Goal: Entertainment & Leisure: Consume media (video, audio)

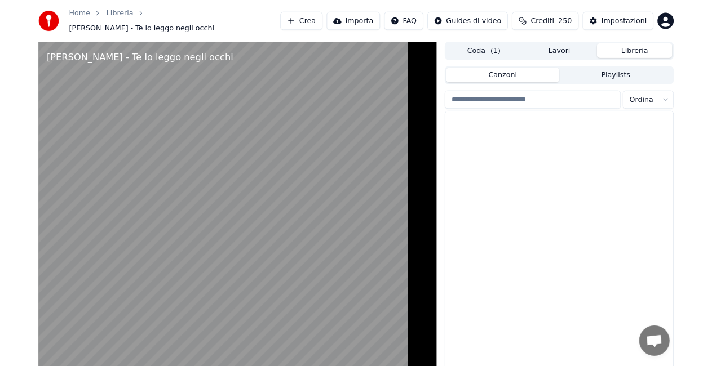
scroll to position [1128, 0]
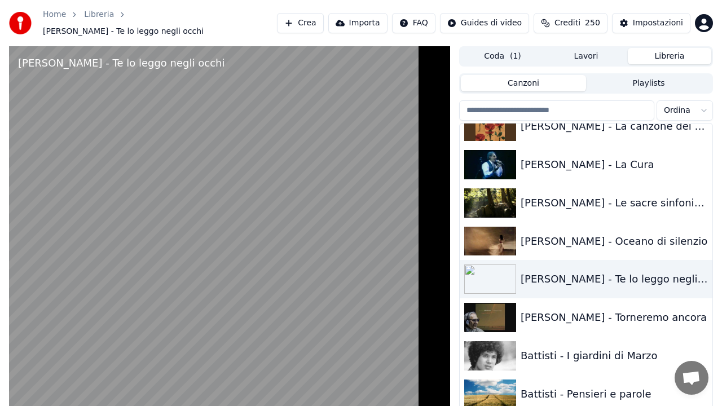
click at [277, 381] on video at bounding box center [229, 249] width 441 height 406
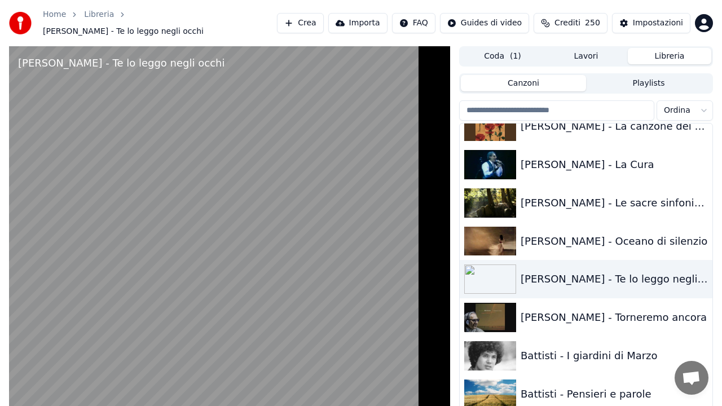
drag, startPoint x: 288, startPoint y: 279, endPoint x: 301, endPoint y: 272, distance: 14.6
click at [300, 272] on video at bounding box center [229, 249] width 441 height 406
click at [310, 216] on video at bounding box center [229, 249] width 441 height 406
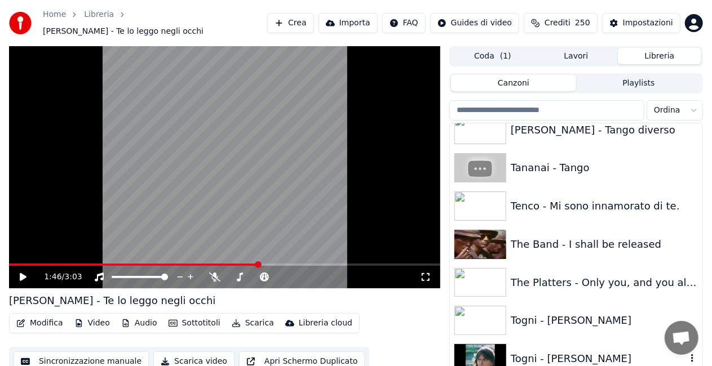
scroll to position [13728, 0]
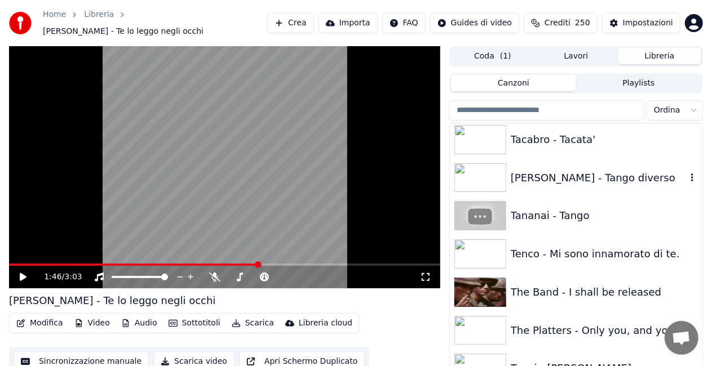
click at [567, 148] on div "Tacabro - Tacata'" at bounding box center [576, 140] width 253 height 38
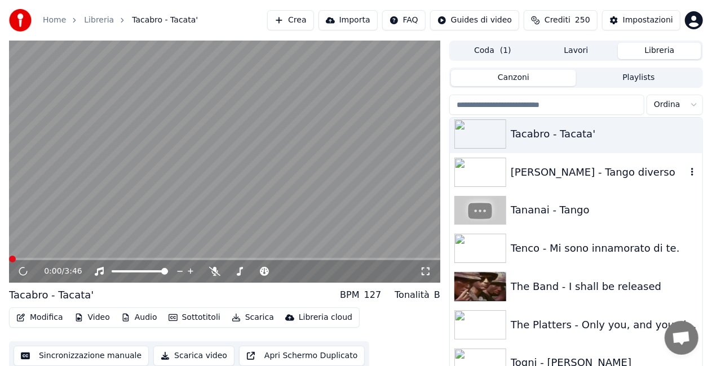
click at [567, 175] on div "[PERSON_NAME] - Tango diverso" at bounding box center [599, 173] width 176 height 16
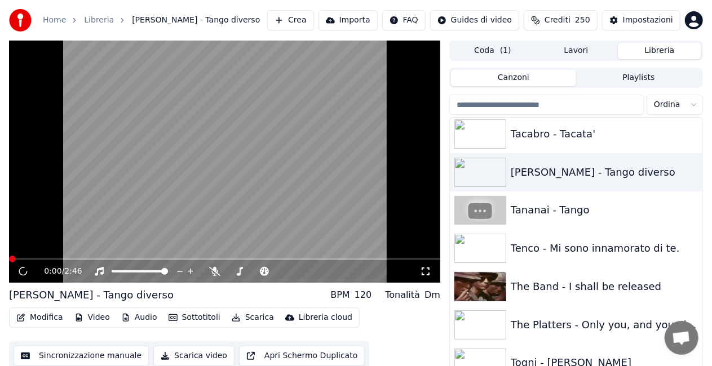
click at [423, 268] on icon at bounding box center [426, 272] width 8 height 8
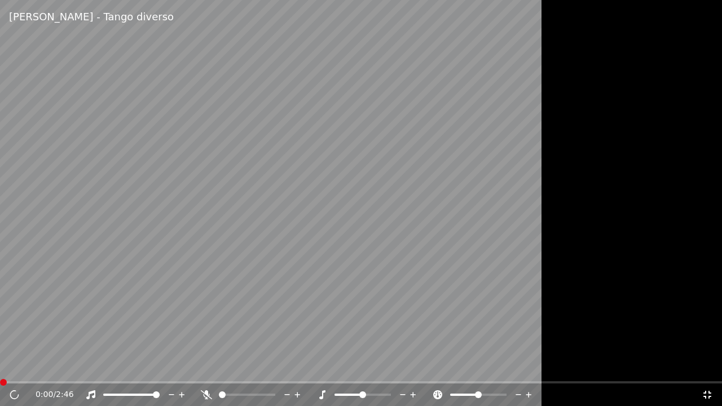
click at [53, 249] on video at bounding box center [361, 203] width 722 height 406
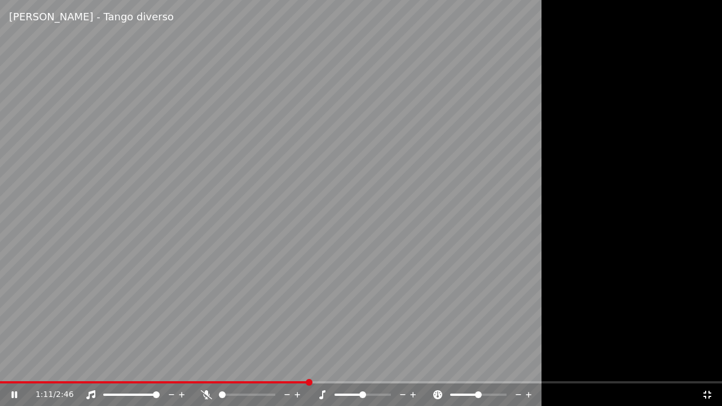
click at [10, 380] on video at bounding box center [361, 203] width 722 height 406
click at [30, 377] on video at bounding box center [361, 203] width 722 height 406
click at [44, 380] on video at bounding box center [361, 203] width 722 height 406
click at [43, 381] on span at bounding box center [21, 382] width 43 height 2
click at [205, 390] on div "0:10 / 2:46" at bounding box center [361, 394] width 722 height 23
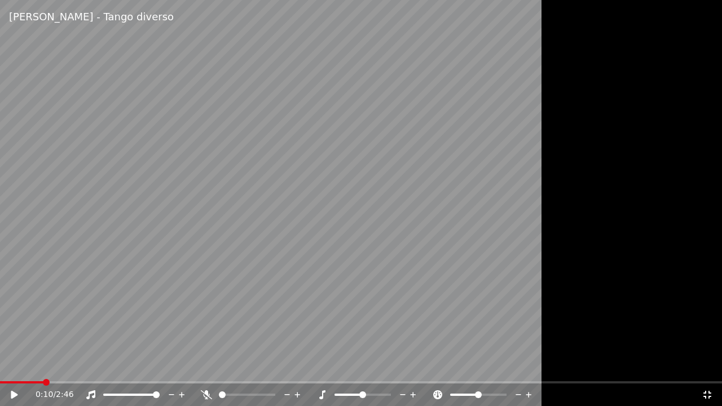
click at [205, 395] on icon at bounding box center [206, 394] width 11 height 9
click at [295, 264] on video at bounding box center [361, 203] width 722 height 406
click at [79, 382] on span at bounding box center [361, 382] width 722 height 2
click at [89, 383] on span at bounding box center [361, 382] width 722 height 2
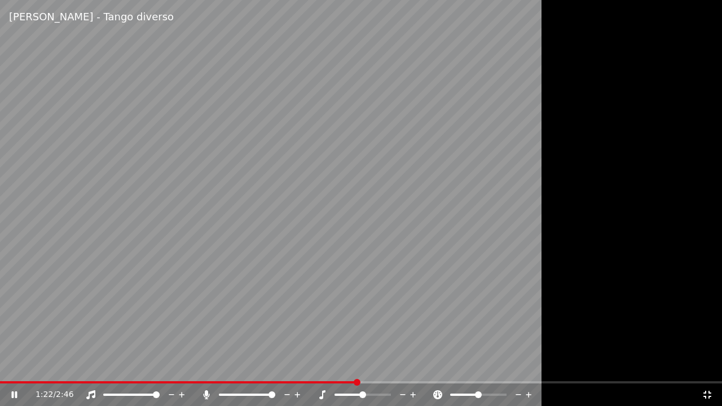
click at [141, 38] on video at bounding box center [361, 203] width 722 height 406
click at [710, 395] on icon at bounding box center [706, 394] width 11 height 9
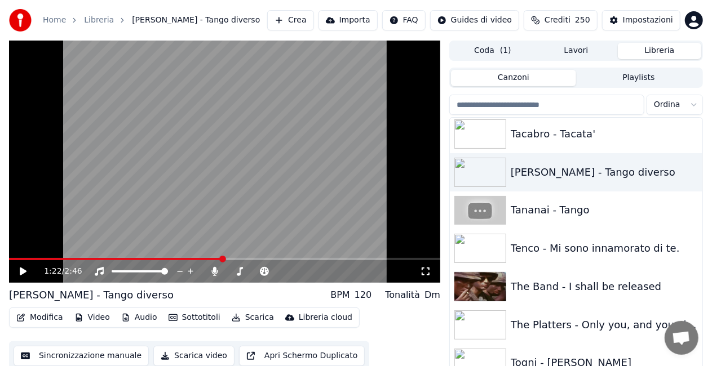
click at [20, 259] on span at bounding box center [116, 259] width 214 height 2
click at [111, 202] on video at bounding box center [224, 162] width 431 height 242
click at [427, 268] on icon at bounding box center [426, 272] width 8 height 8
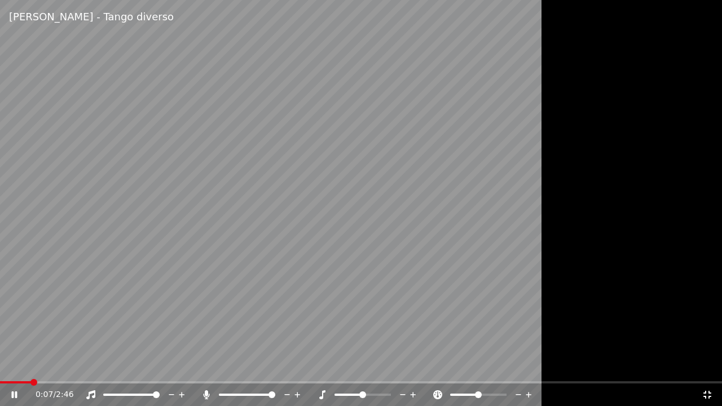
click at [207, 391] on icon at bounding box center [206, 394] width 6 height 9
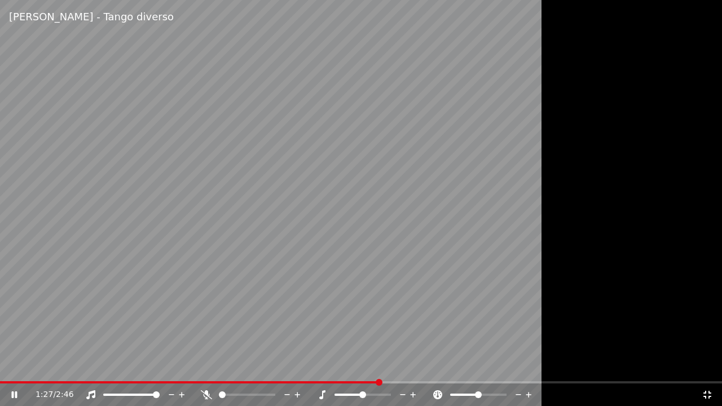
click at [709, 392] on icon at bounding box center [707, 395] width 8 height 8
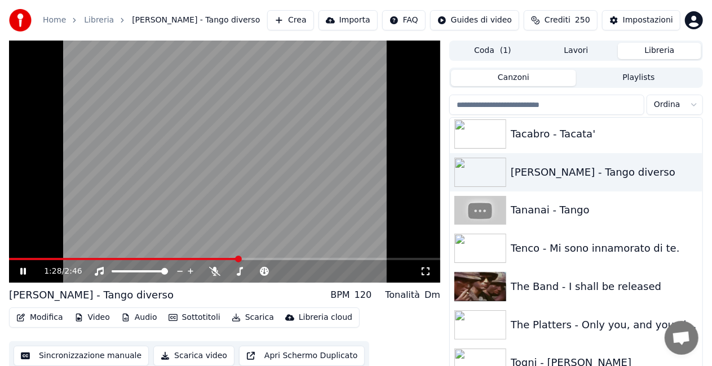
click at [313, 202] on video at bounding box center [224, 162] width 431 height 242
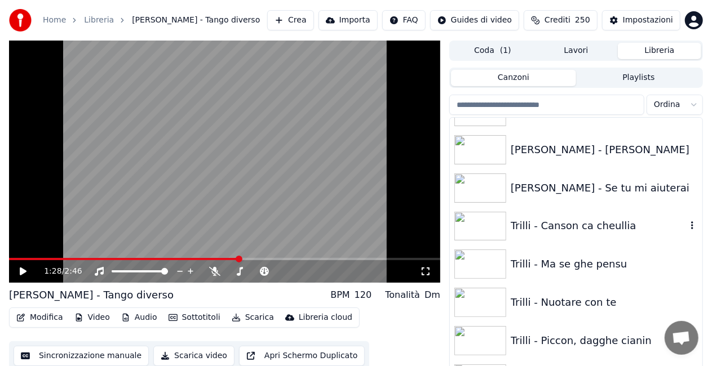
scroll to position [14179, 0]
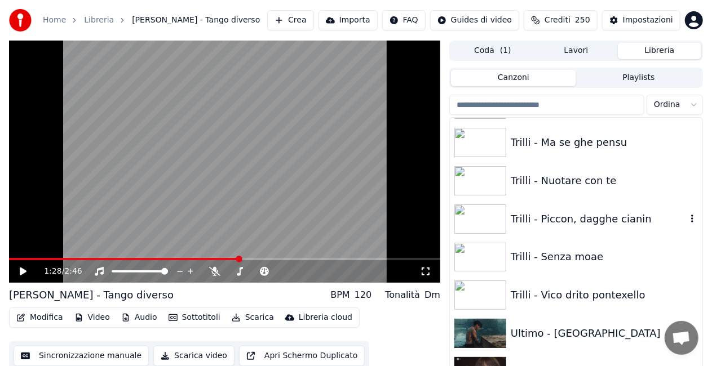
click at [590, 223] on div "Trilli - Piccon, dagghe cianin" at bounding box center [599, 219] width 176 height 16
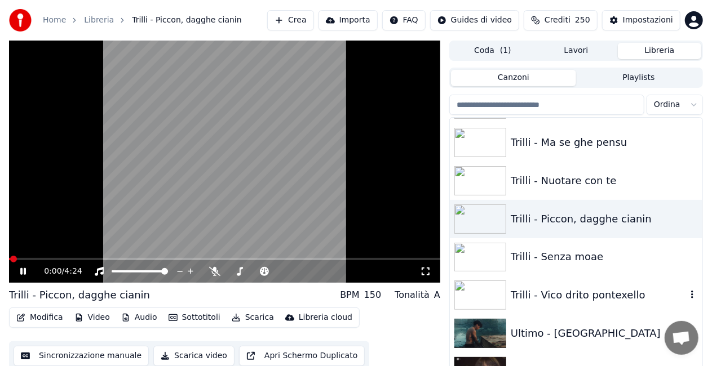
click at [569, 297] on div "Trilli - Vico drito pontexello" at bounding box center [599, 296] width 176 height 16
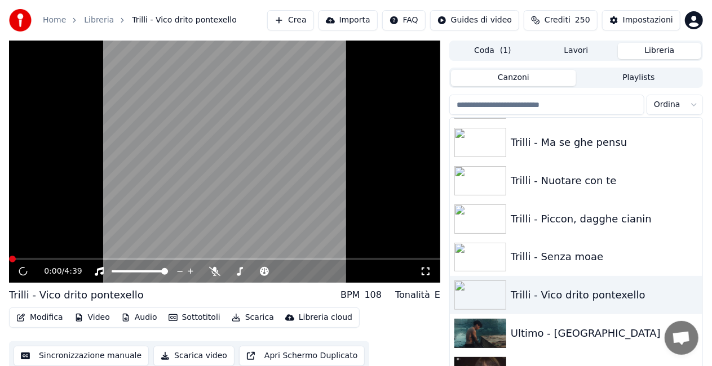
click at [423, 270] on icon at bounding box center [426, 272] width 8 height 8
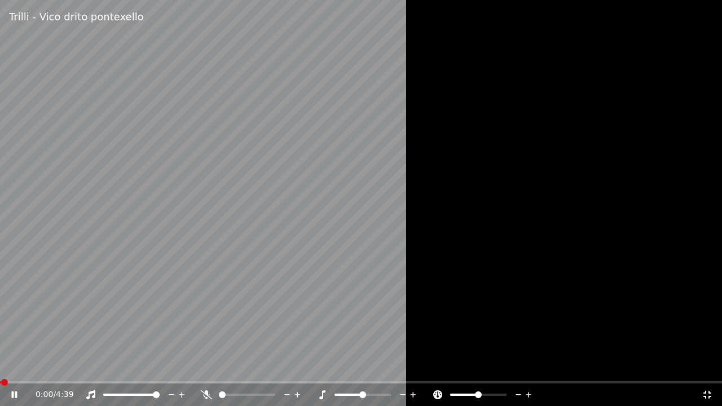
drag, startPoint x: 721, startPoint y: 238, endPoint x: 656, endPoint y: 252, distance: 66.9
click at [721, 238] on div at bounding box center [361, 203] width 722 height 406
drag, startPoint x: 497, startPoint y: 284, endPoint x: 509, endPoint y: 283, distance: 11.3
click at [506, 284] on div at bounding box center [361, 203] width 722 height 406
click at [513, 319] on div at bounding box center [361, 203] width 722 height 406
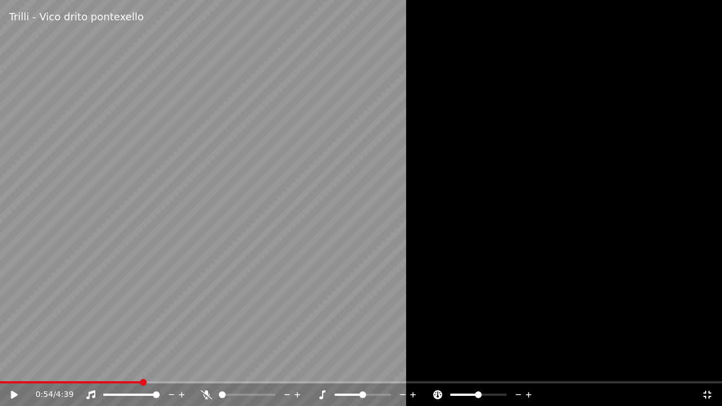
click at [704, 405] on div "0:54 / 4:39" at bounding box center [361, 394] width 722 height 23
click at [705, 397] on icon at bounding box center [707, 395] width 8 height 8
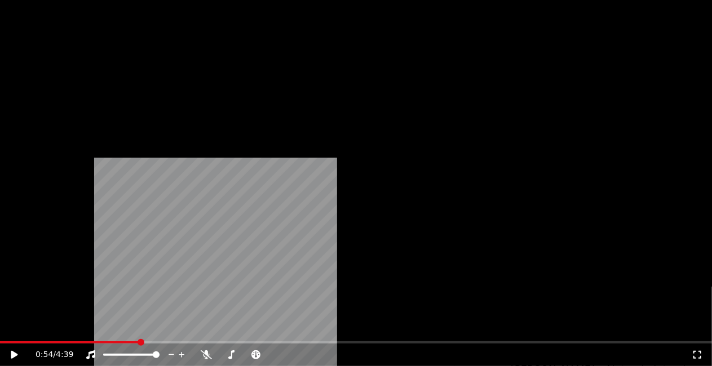
scroll to position [15363, 0]
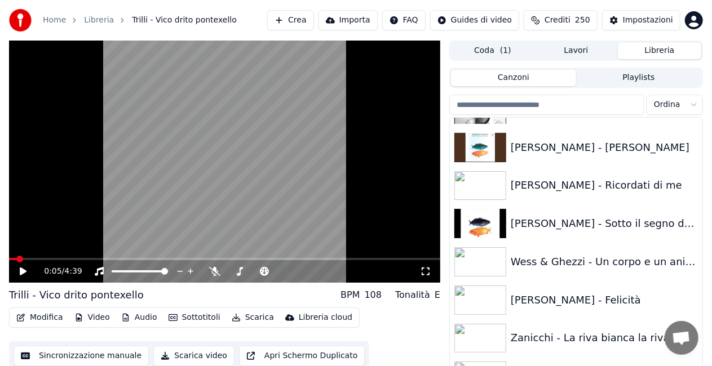
click at [17, 259] on span at bounding box center [13, 259] width 8 height 2
drag, startPoint x: 43, startPoint y: 239, endPoint x: 56, endPoint y: 239, distance: 13.0
click at [45, 239] on video at bounding box center [224, 162] width 431 height 242
click at [426, 273] on icon at bounding box center [425, 271] width 11 height 9
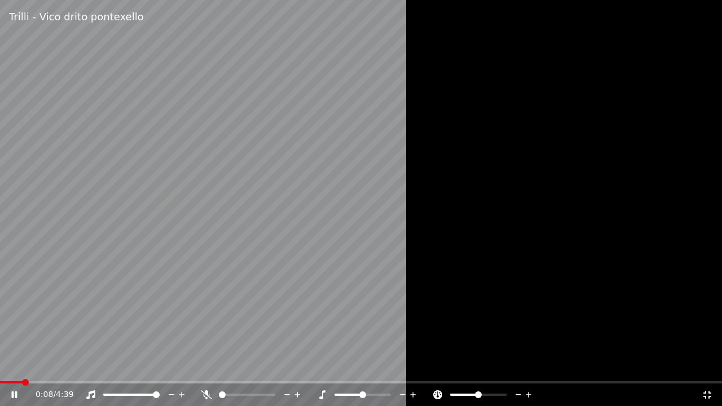
click at [209, 395] on icon at bounding box center [206, 394] width 11 height 9
click at [712, 400] on div "1:17 / 4:39" at bounding box center [361, 394] width 722 height 23
drag, startPoint x: 293, startPoint y: 245, endPoint x: 392, endPoint y: 264, distance: 101.0
click at [293, 245] on video at bounding box center [361, 203] width 722 height 406
click at [709, 392] on icon at bounding box center [707, 395] width 8 height 8
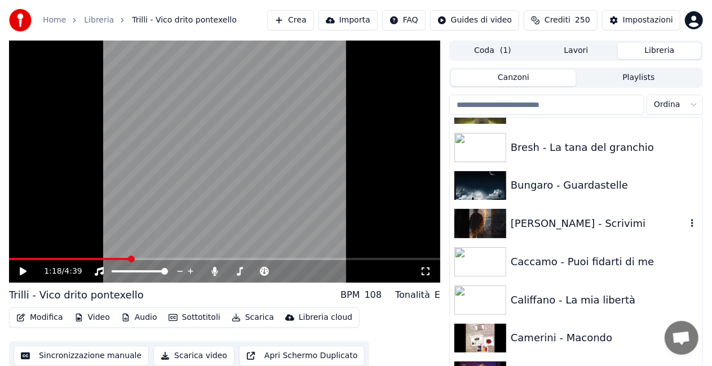
scroll to position [2157, 0]
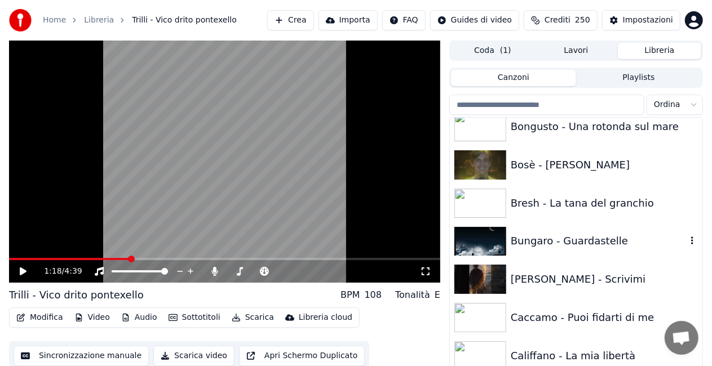
click at [602, 233] on div "Bungaro - Guardastelle" at bounding box center [599, 241] width 176 height 16
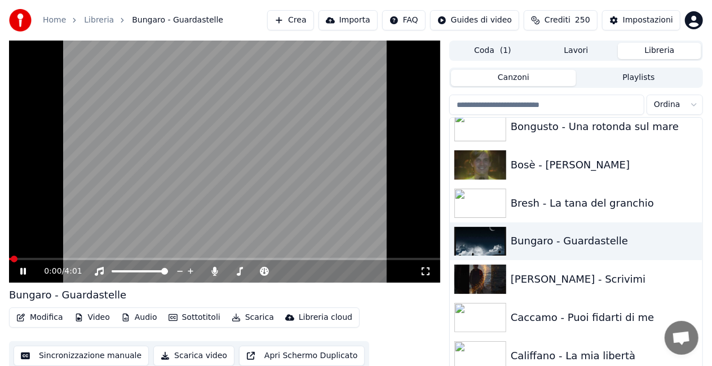
click at [430, 273] on icon at bounding box center [425, 271] width 11 height 9
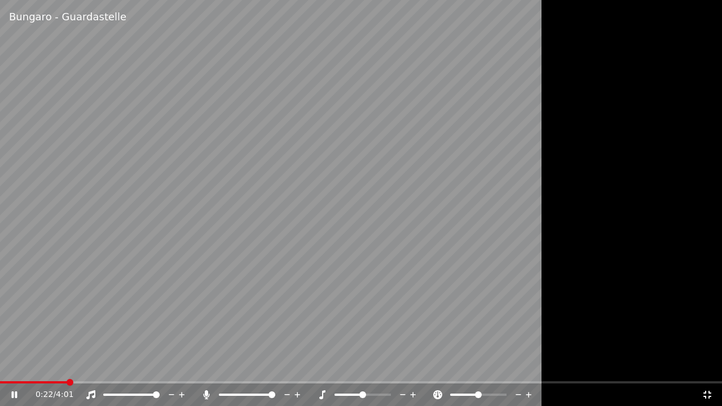
click at [207, 395] on icon at bounding box center [206, 394] width 6 height 9
click at [23, 381] on span at bounding box center [135, 382] width 270 height 2
click at [203, 390] on div at bounding box center [252, 394] width 102 height 11
click at [205, 391] on icon at bounding box center [206, 394] width 11 height 9
click at [214, 336] on video at bounding box center [361, 203] width 722 height 406
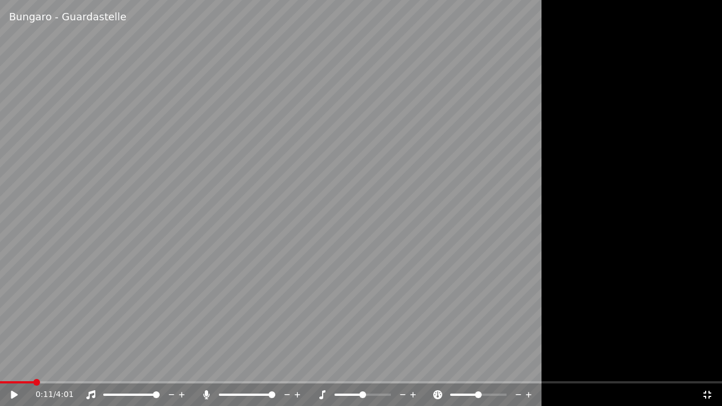
click at [229, 356] on video at bounding box center [361, 203] width 722 height 406
click at [205, 398] on icon at bounding box center [206, 394] width 6 height 9
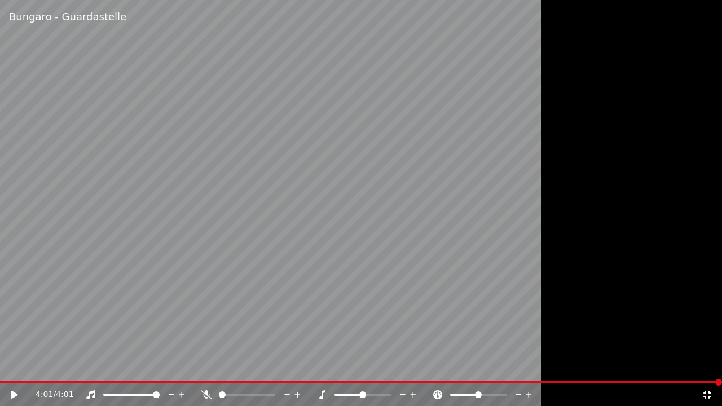
click at [715, 388] on div "4:01 / 4:01" at bounding box center [361, 394] width 722 height 23
click at [712, 395] on icon at bounding box center [706, 394] width 11 height 9
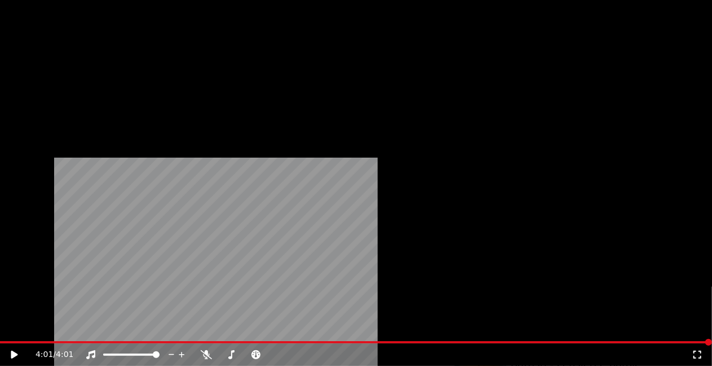
scroll to position [1142, 0]
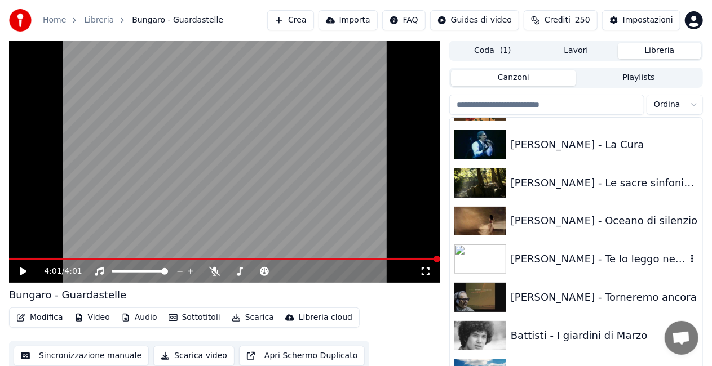
click at [604, 260] on div "[PERSON_NAME] - Te lo leggo negli occhi" at bounding box center [599, 259] width 176 height 16
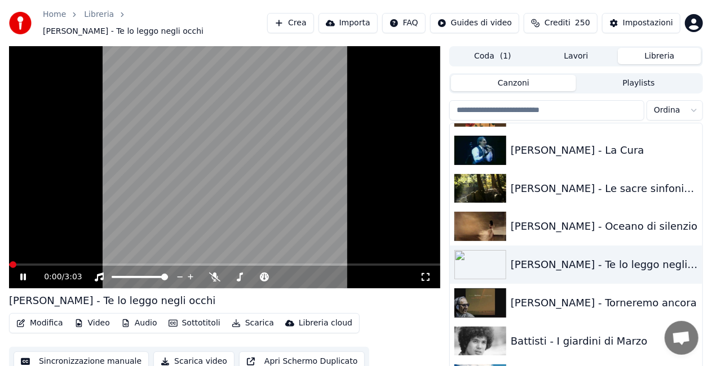
click at [421, 273] on icon at bounding box center [425, 277] width 11 height 9
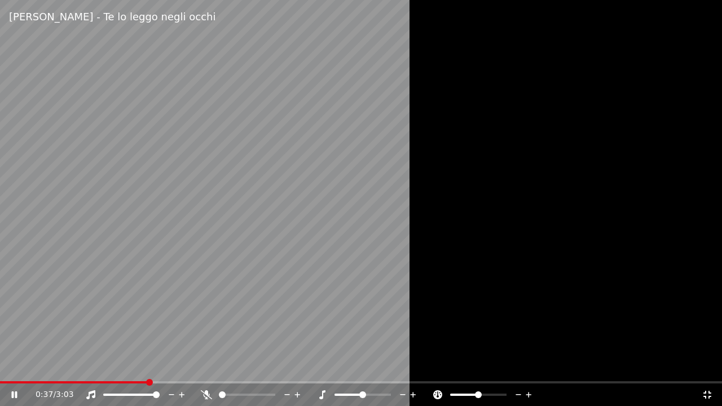
click at [29, 379] on video at bounding box center [361, 203] width 722 height 406
click at [23, 380] on video at bounding box center [361, 203] width 722 height 406
click at [21, 382] on span at bounding box center [12, 382] width 24 height 2
click at [2, 382] on span at bounding box center [2, 382] width 4 height 2
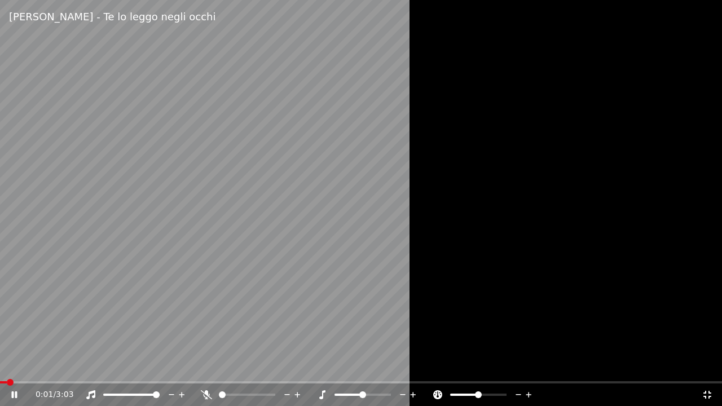
click at [8, 392] on div "0:01 / 3:03" at bounding box center [361, 394] width 713 height 11
click at [0, 383] on span at bounding box center [0, 382] width 0 height 2
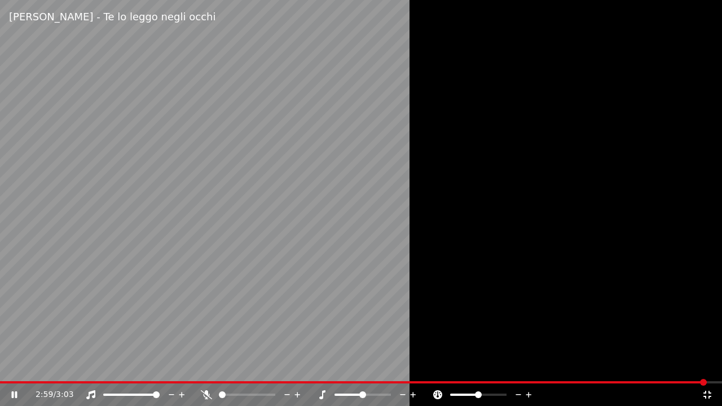
click at [708, 396] on icon at bounding box center [706, 394] width 11 height 9
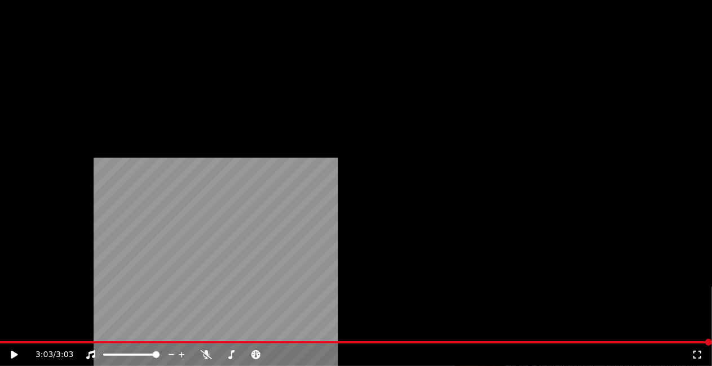
scroll to position [973, 0]
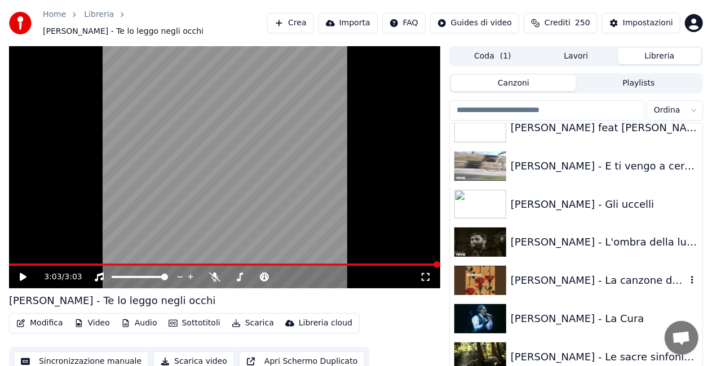
click at [578, 276] on div "[PERSON_NAME] - La canzone dei vecchi amanti" at bounding box center [599, 281] width 176 height 16
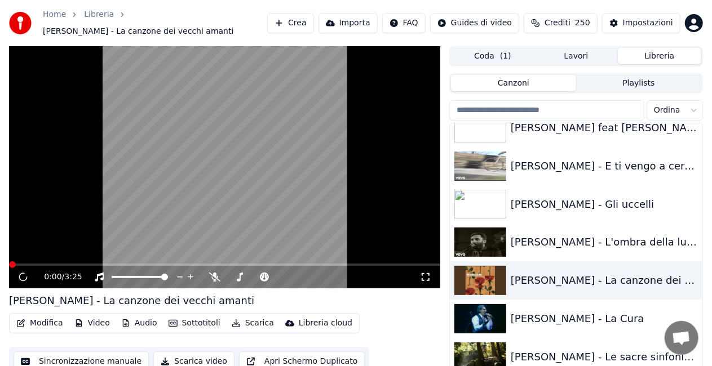
click at [431, 273] on icon at bounding box center [425, 277] width 11 height 9
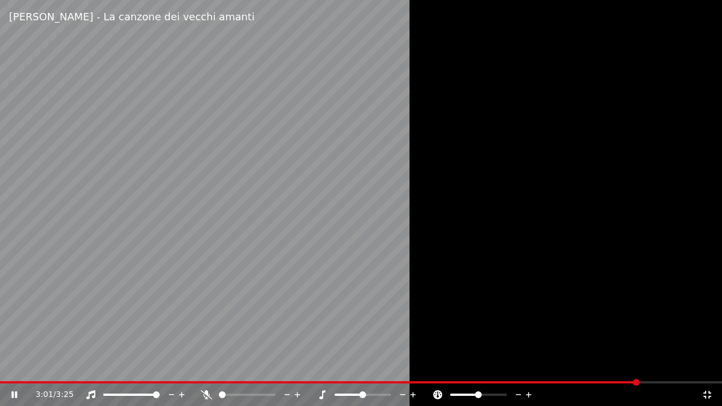
click at [626, 312] on div at bounding box center [361, 203] width 722 height 406
click at [705, 397] on icon at bounding box center [707, 395] width 8 height 8
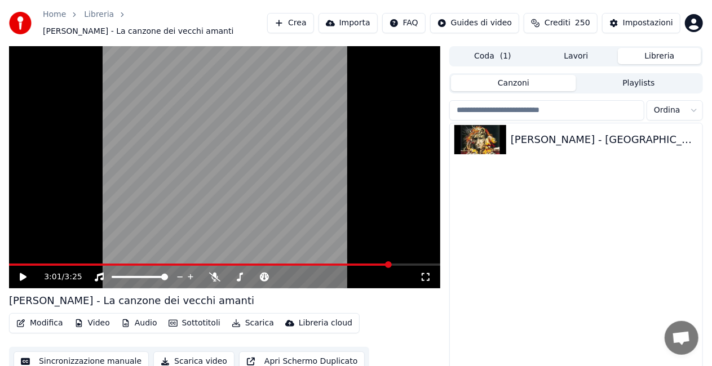
scroll to position [5410, 0]
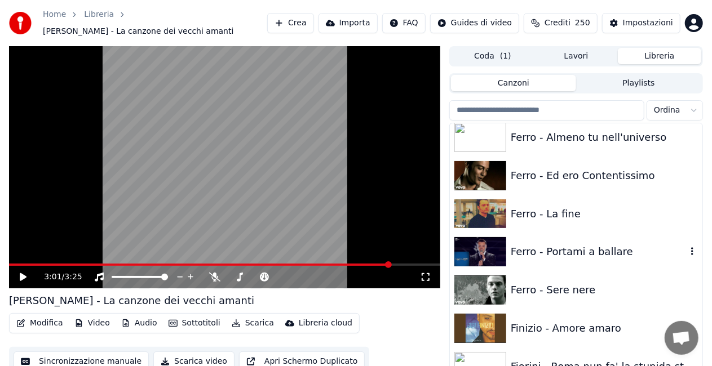
click at [608, 236] on div "Ferro - Portami a ballare" at bounding box center [576, 252] width 253 height 38
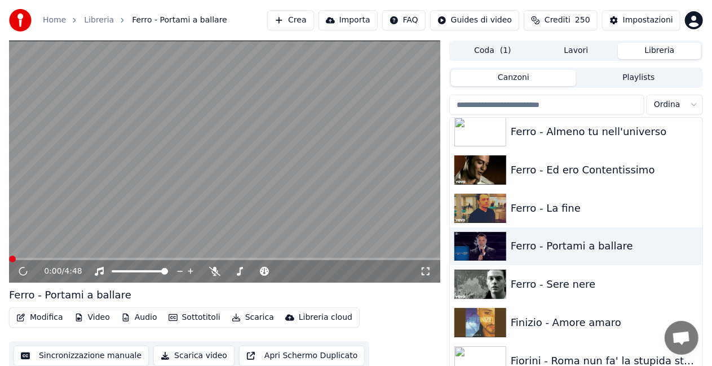
click at [424, 273] on icon at bounding box center [425, 271] width 11 height 9
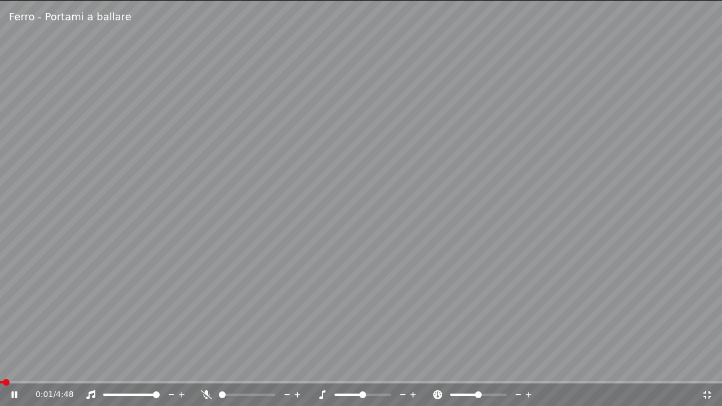
click at [28, 383] on div "0:01 / 4:48" at bounding box center [361, 394] width 722 height 23
click at [34, 383] on span at bounding box center [361, 382] width 722 height 2
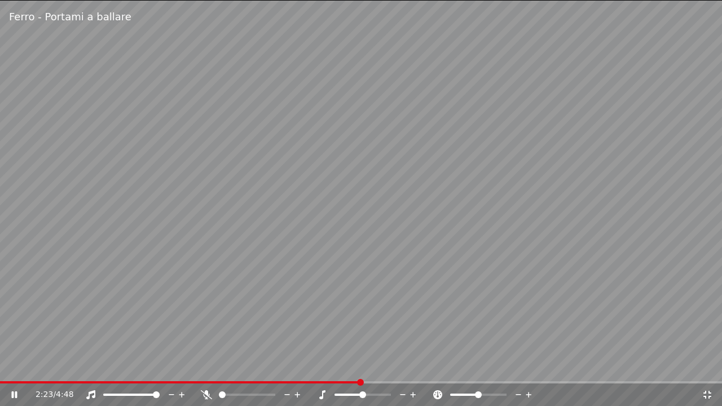
click at [704, 391] on icon at bounding box center [706, 394] width 11 height 9
